Goal: Information Seeking & Learning: Learn about a topic

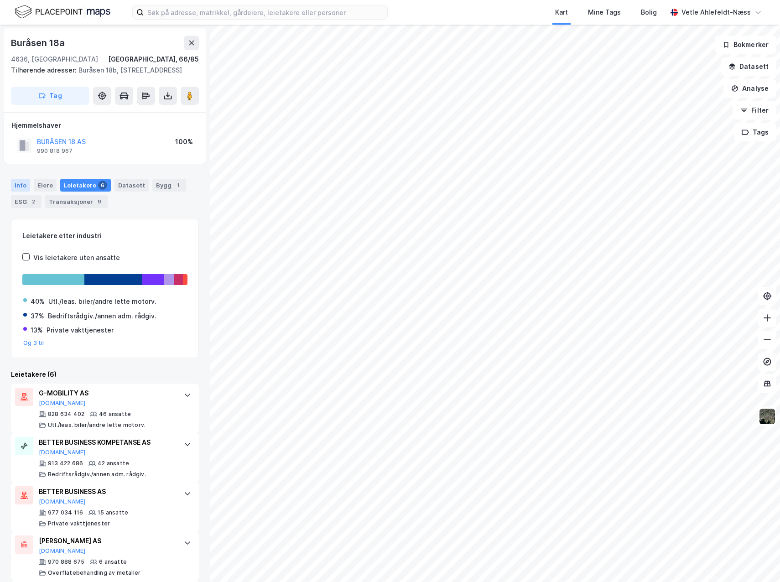
click at [26, 189] on div "Info" at bounding box center [20, 185] width 19 height 13
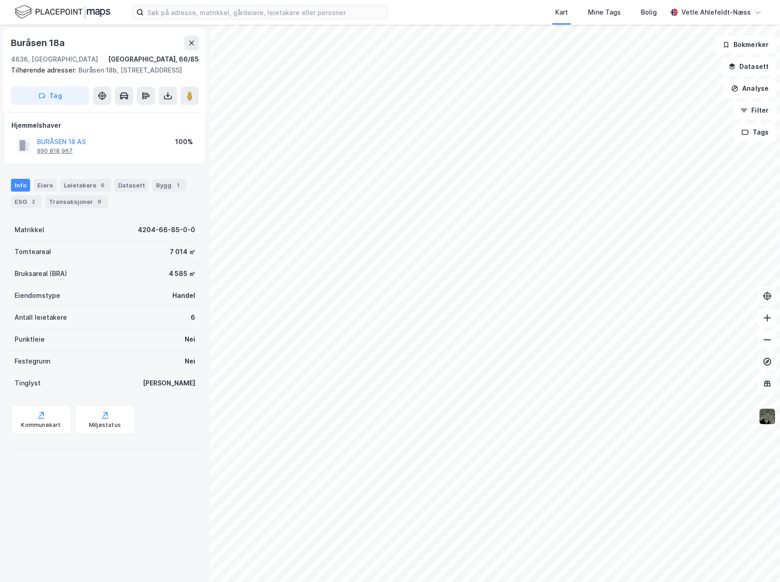
click at [67, 155] on div "990 818 967" at bounding box center [55, 150] width 36 height 7
click at [143, 197] on div "Info [PERSON_NAME] 6 Datasett Bygg 1 ESG 2 Transaksjoner 9" at bounding box center [105, 193] width 188 height 29
click at [152, 192] on div "Bygg 1" at bounding box center [169, 185] width 34 height 13
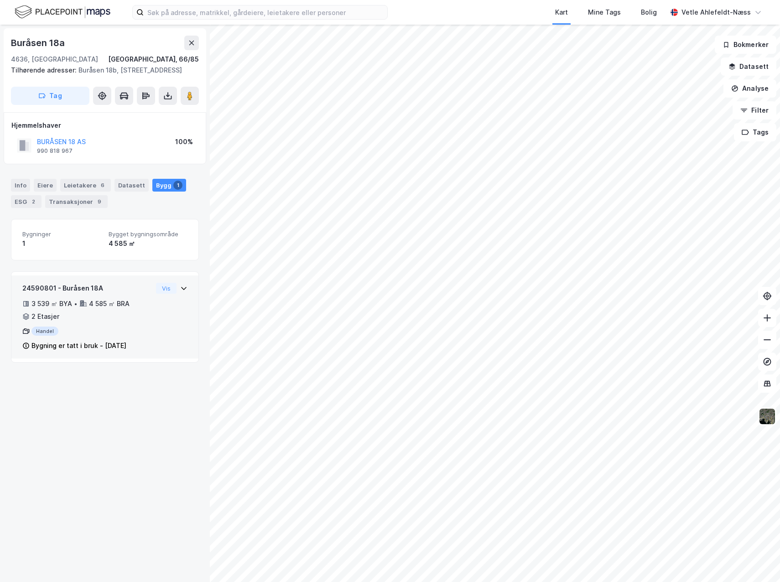
click at [156, 327] on div "24590801 - Buråsen 18A 3 539 ㎡ BYA • 4 585 ㎡ BRA • 2 Etasjer Handel Bygning er …" at bounding box center [104, 321] width 165 height 76
click at [160, 322] on div "24590801 - Buråsen 18A 3 539 ㎡ BYA • 4 585 ㎡ BRA • 2 Etasjer Handel Bygning er …" at bounding box center [104, 321] width 165 height 76
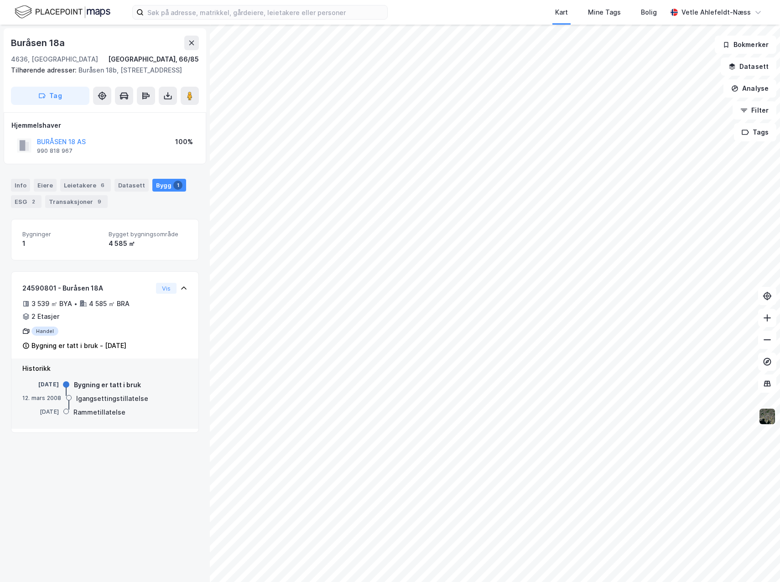
click at [767, 424] on img at bounding box center [766, 416] width 17 height 17
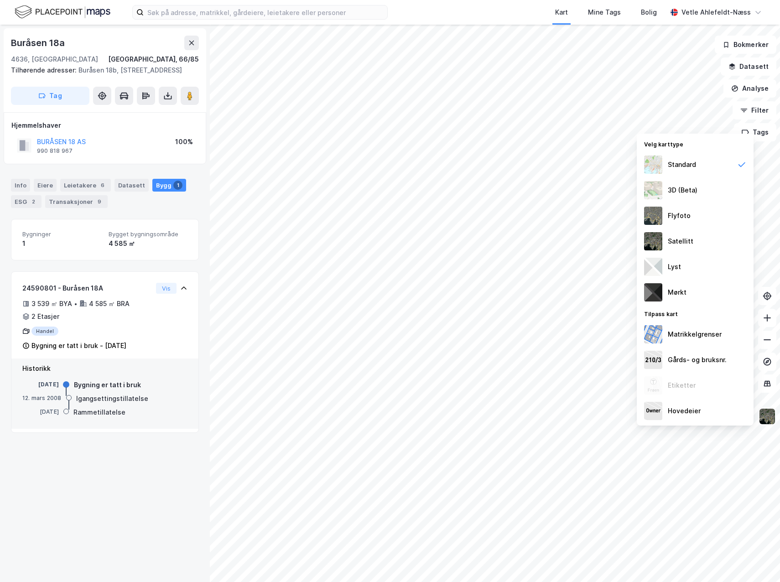
click at [767, 415] on img at bounding box center [766, 416] width 17 height 17
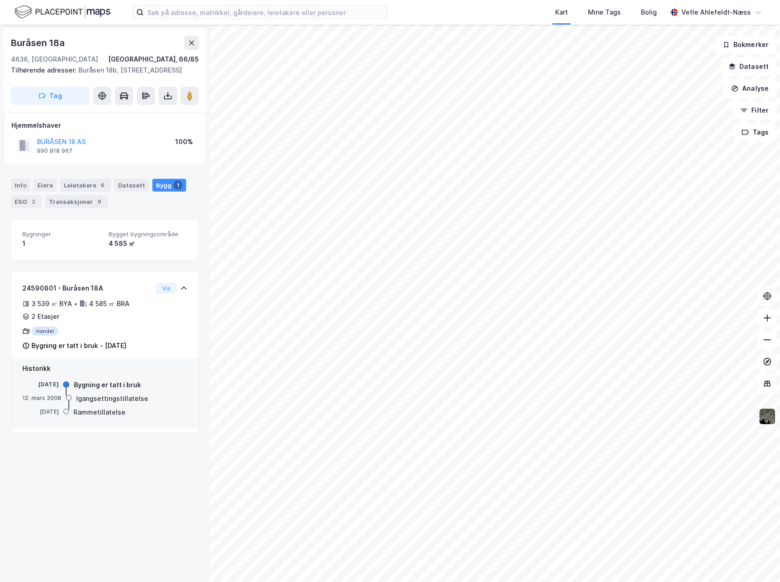
click at [767, 415] on img at bounding box center [766, 416] width 17 height 17
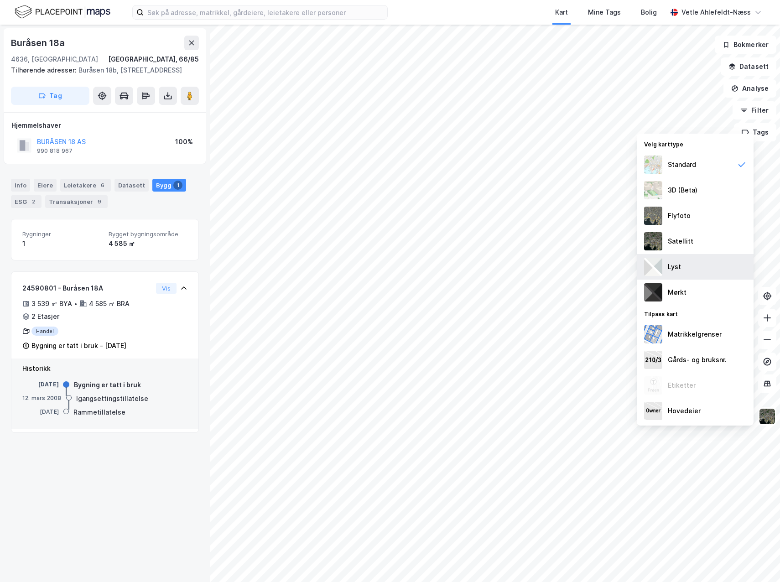
click at [677, 269] on div "Lyst" at bounding box center [674, 266] width 13 height 11
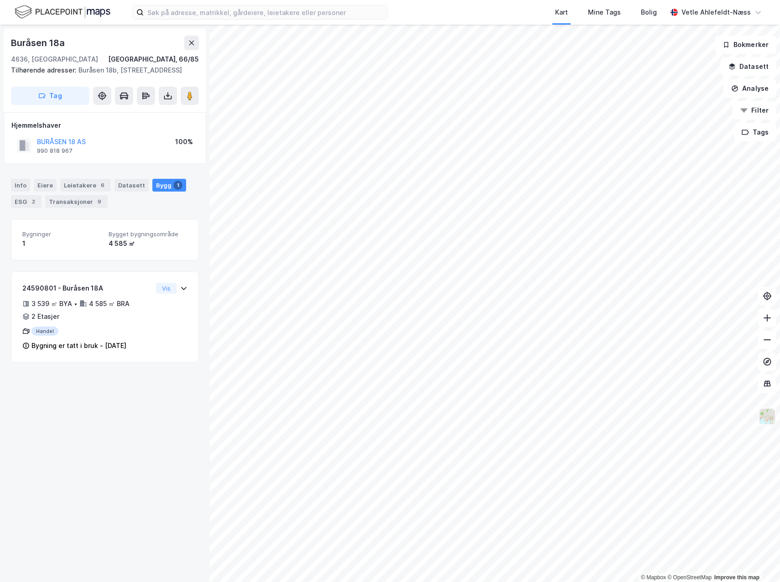
click at [773, 414] on img at bounding box center [766, 416] width 17 height 17
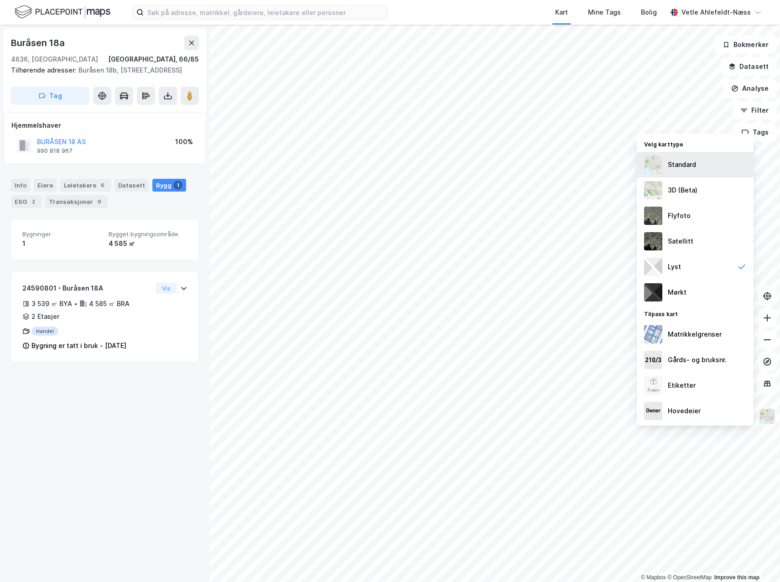
click at [705, 168] on div "Standard" at bounding box center [695, 165] width 117 height 26
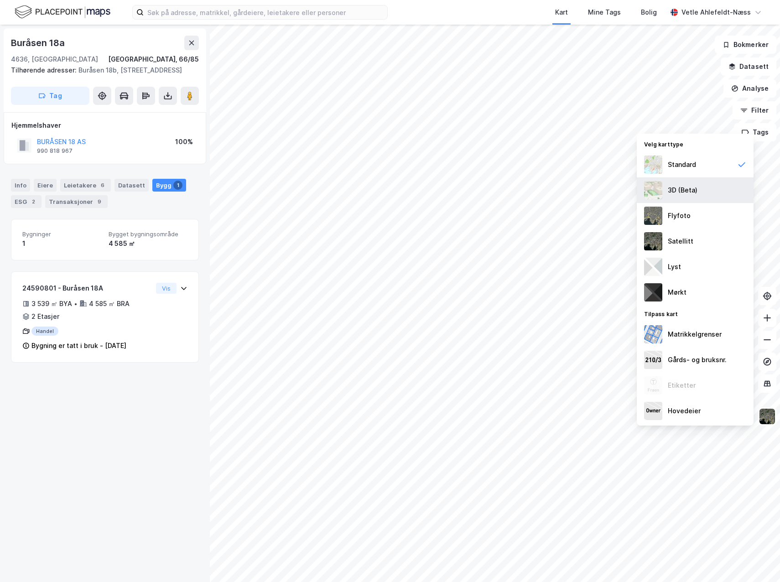
click at [713, 187] on div "3D (Beta)" at bounding box center [695, 190] width 117 height 26
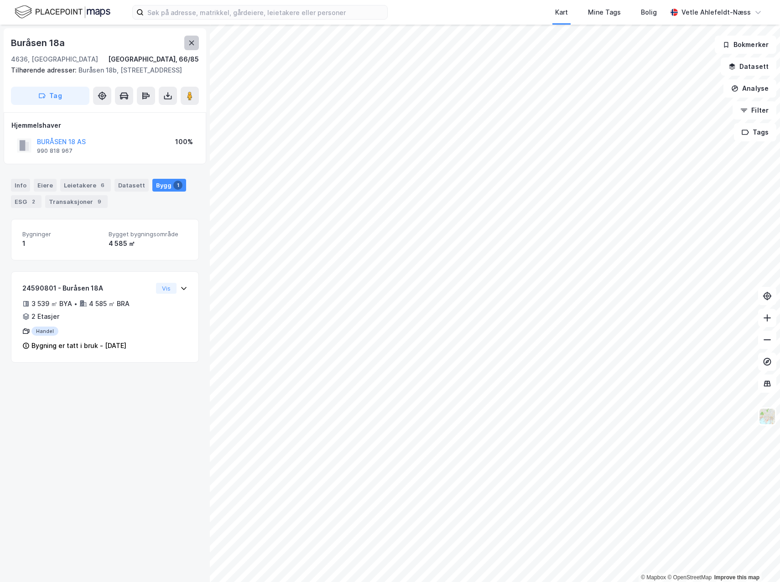
click at [183, 48] on div "Buråsen 18a" at bounding box center [105, 43] width 188 height 15
click at [193, 44] on icon at bounding box center [191, 43] width 5 height 5
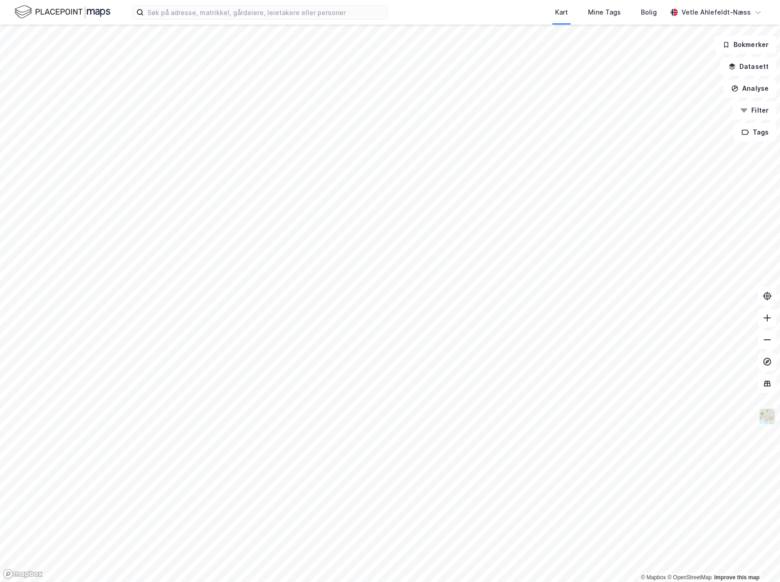
click at [766, 420] on img at bounding box center [766, 416] width 17 height 17
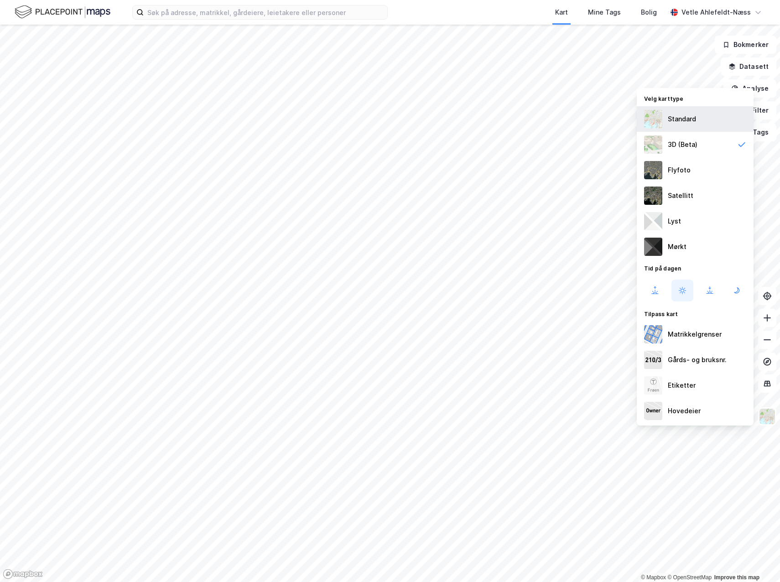
click at [697, 121] on div "Standard" at bounding box center [695, 119] width 117 height 26
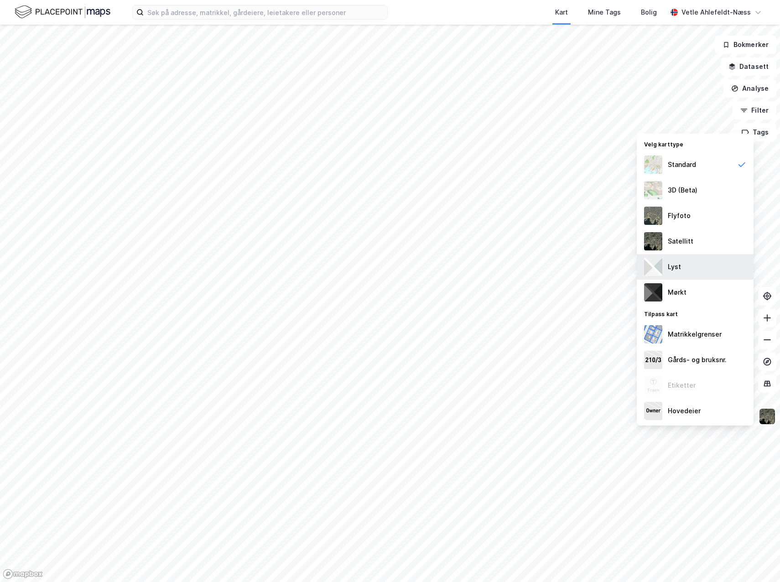
click at [679, 271] on div "Lyst" at bounding box center [674, 266] width 13 height 11
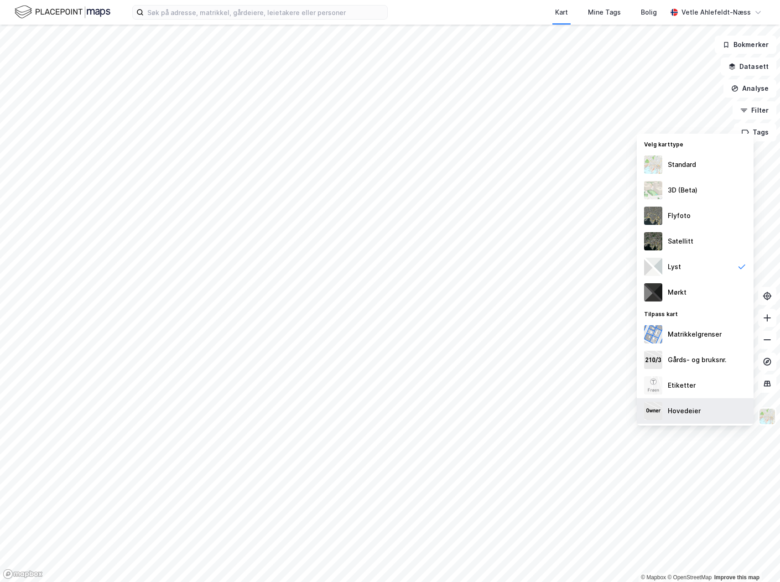
click at [683, 408] on div "Hovedeier" at bounding box center [684, 410] width 33 height 11
click at [699, 409] on div "Hovedeier" at bounding box center [684, 410] width 33 height 11
click at [692, 165] on div "Standard" at bounding box center [682, 164] width 28 height 11
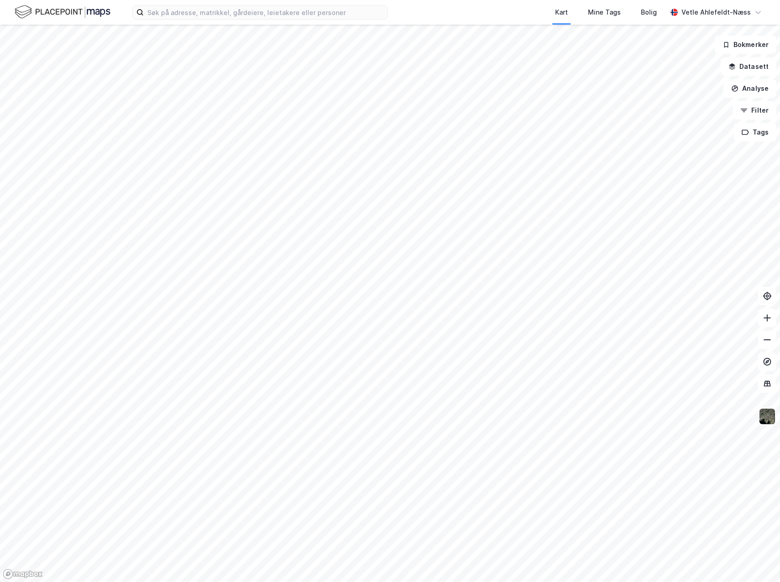
click at [768, 420] on img at bounding box center [766, 416] width 17 height 17
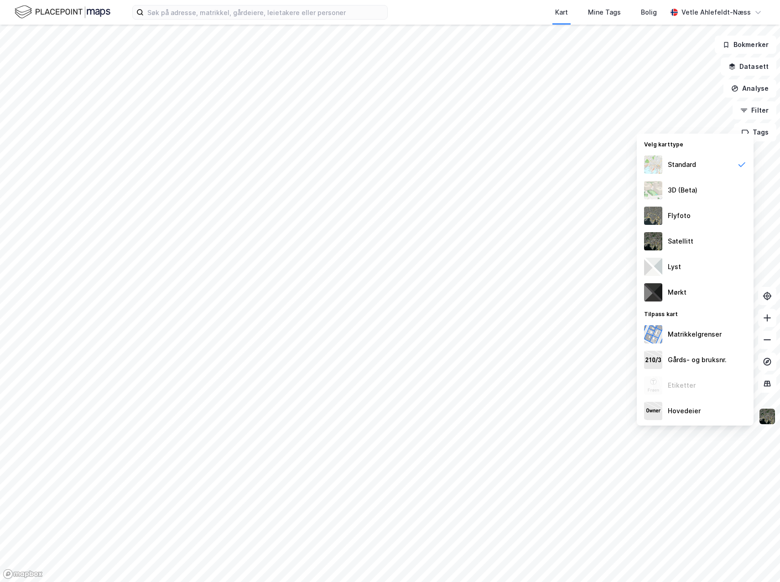
click at [769, 417] on img at bounding box center [766, 416] width 17 height 17
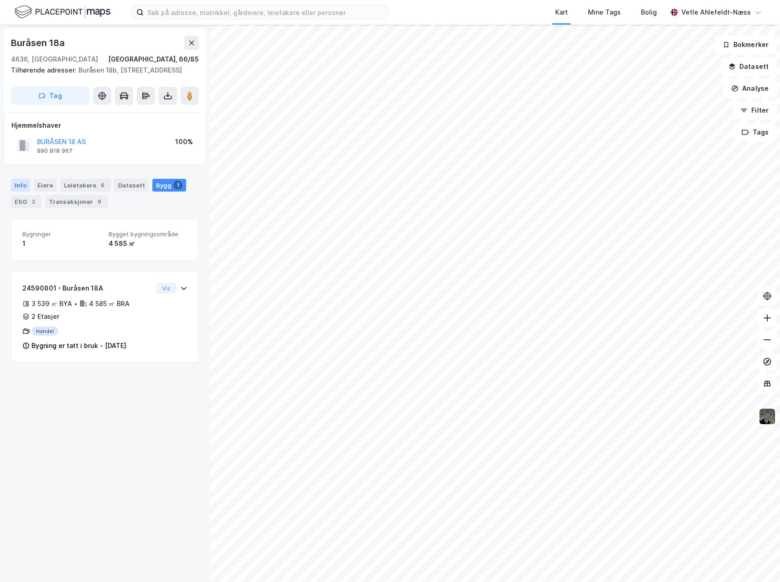
click at [26, 192] on div "Info" at bounding box center [20, 185] width 19 height 13
